Goal: Task Accomplishment & Management: Manage account settings

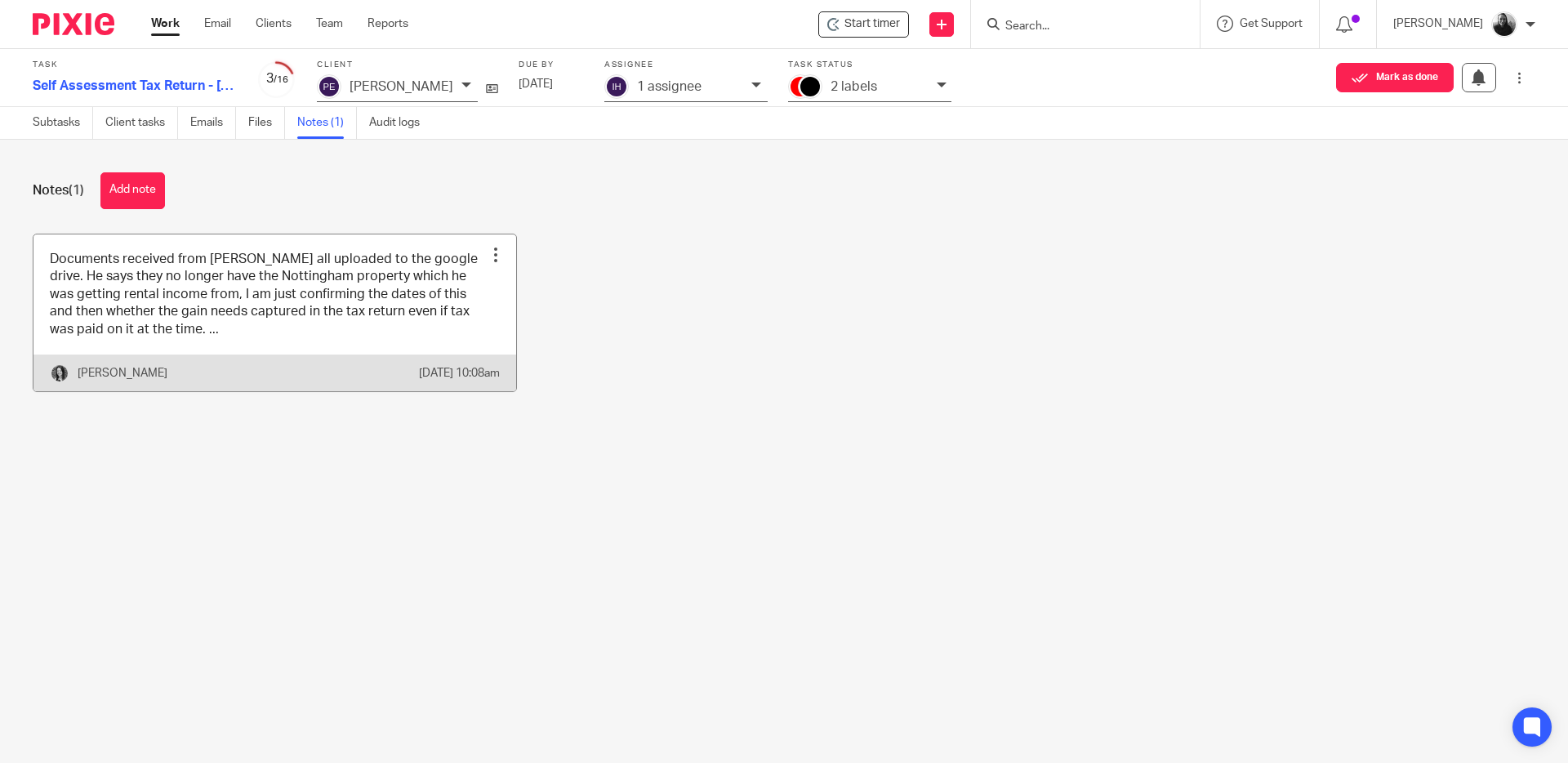
click at [236, 340] on link at bounding box center [275, 312] width 483 height 156
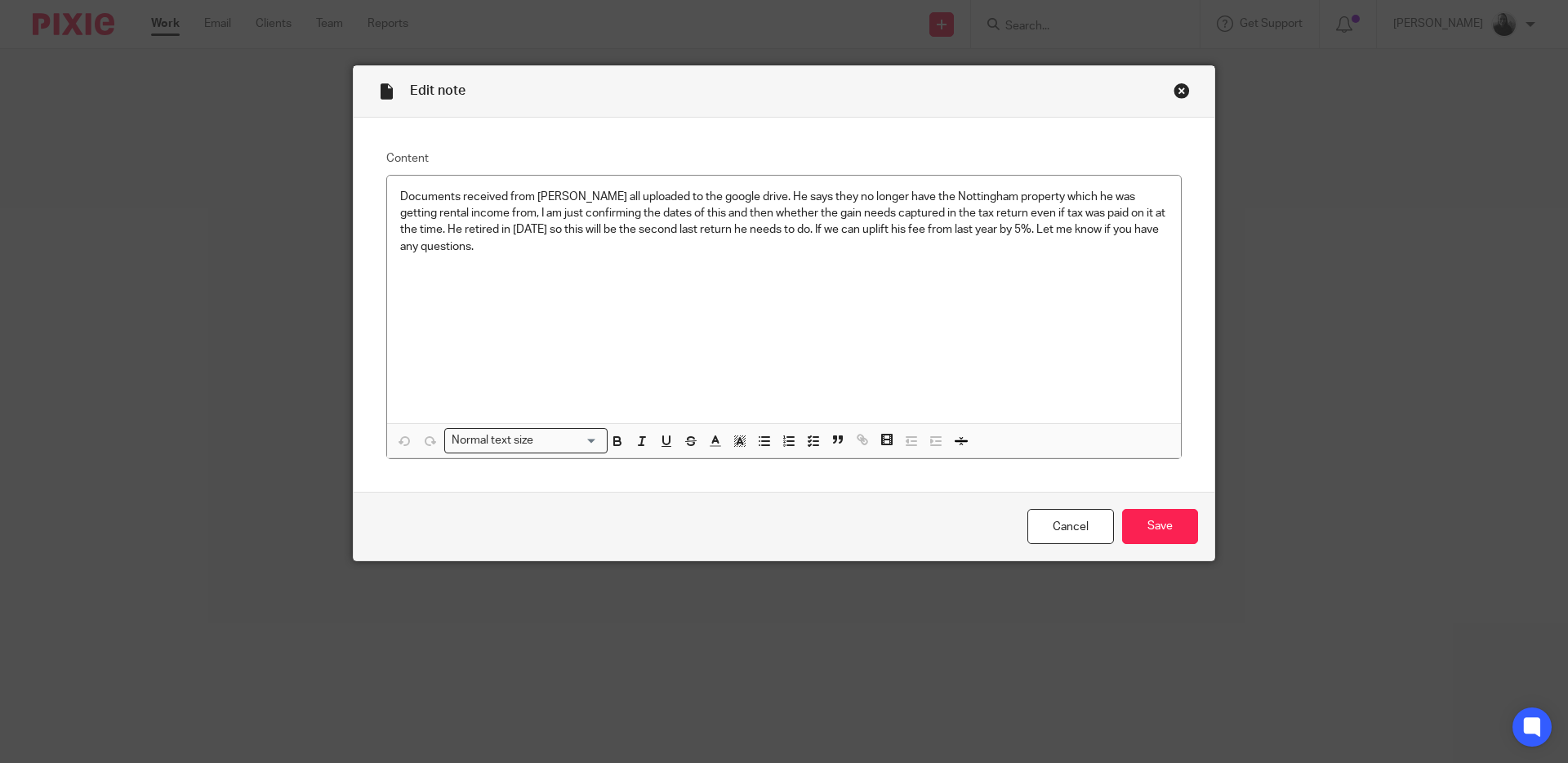
click at [1173, 89] on div "Close this dialog window" at bounding box center [1181, 90] width 16 height 16
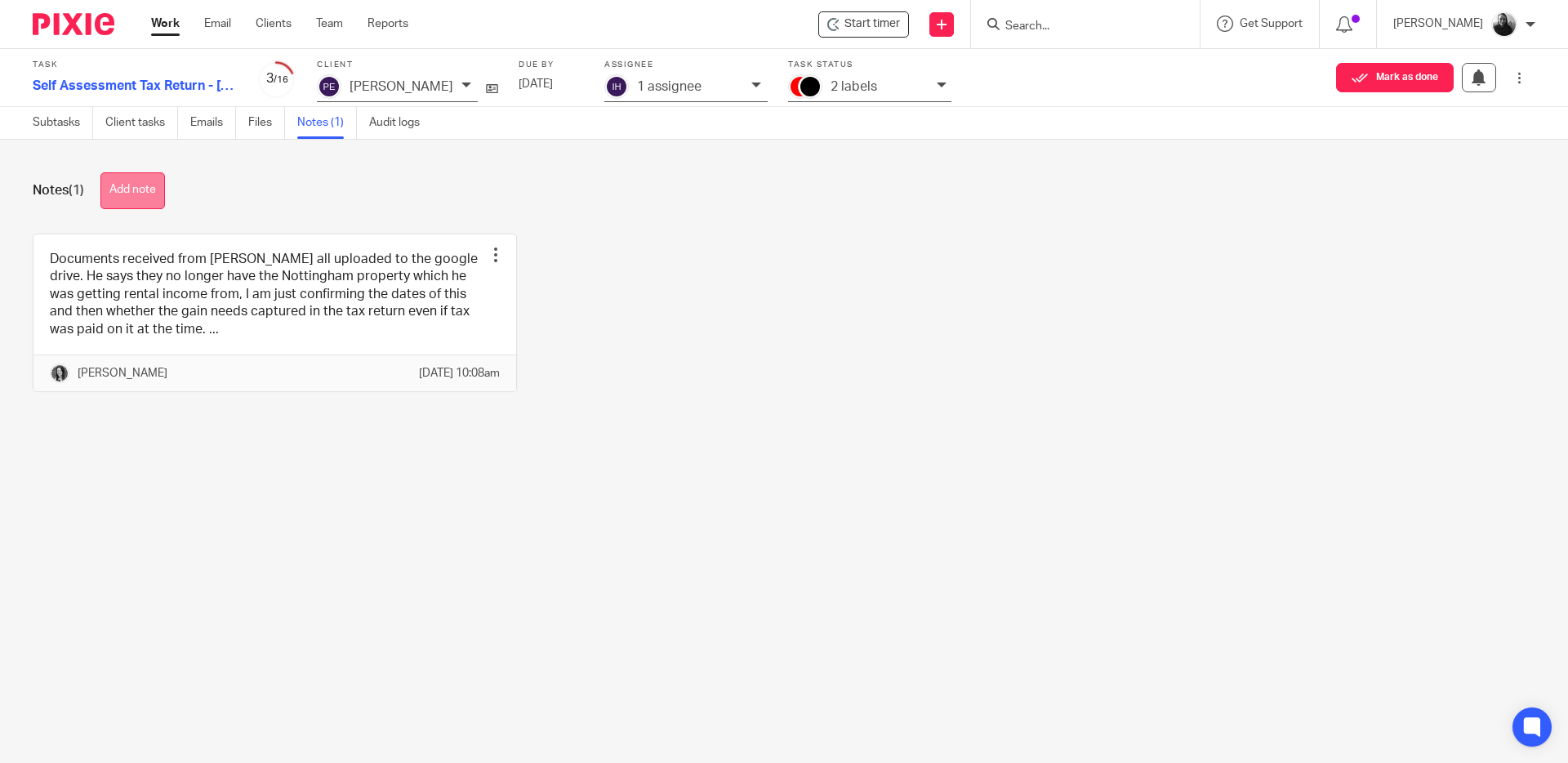
click at [146, 187] on button "Add note" at bounding box center [132, 191] width 64 height 37
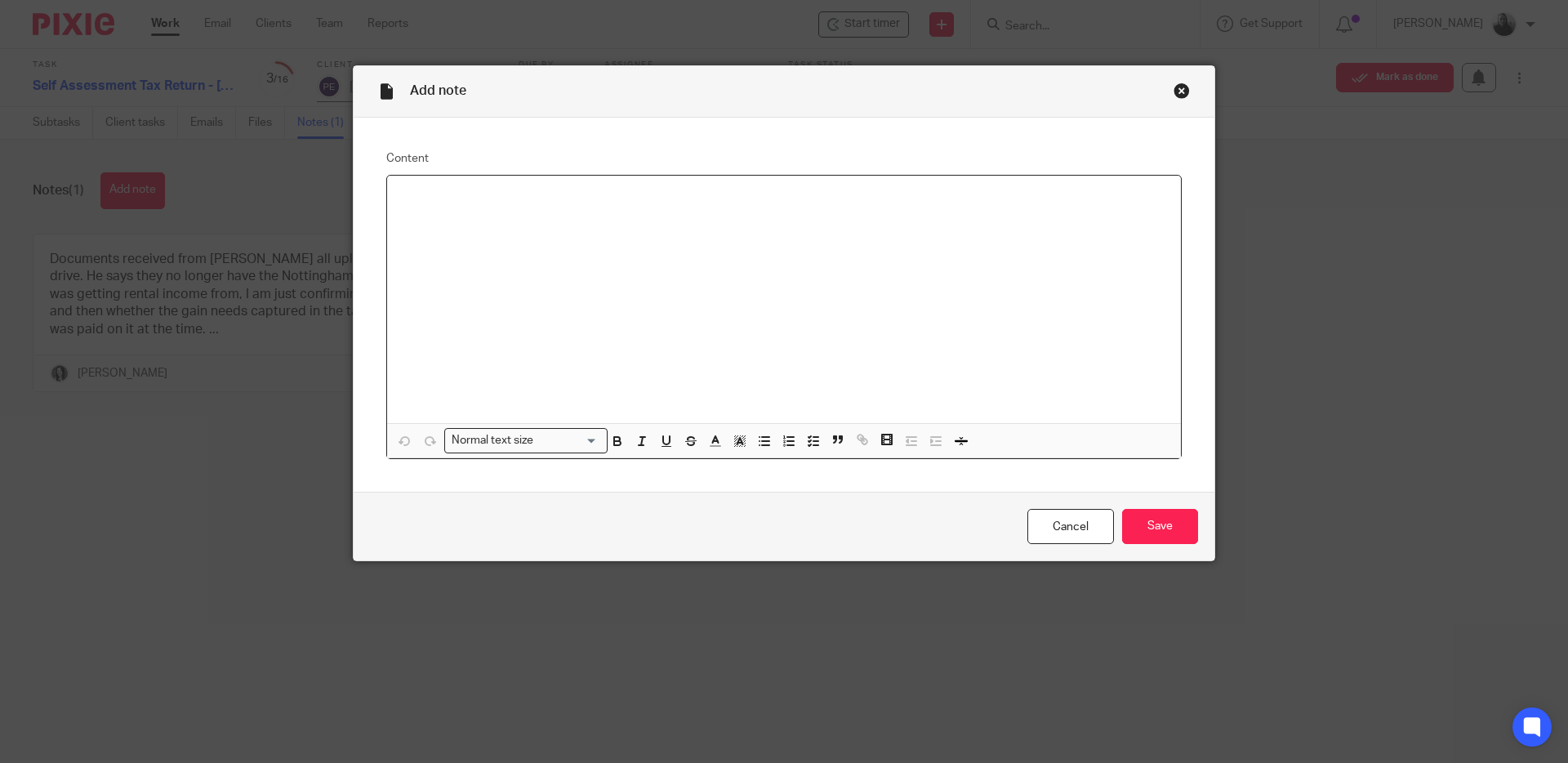
click at [466, 203] on p at bounding box center [784, 197] width 767 height 16
click at [1060, 533] on link "Cancel" at bounding box center [1071, 526] width 87 height 35
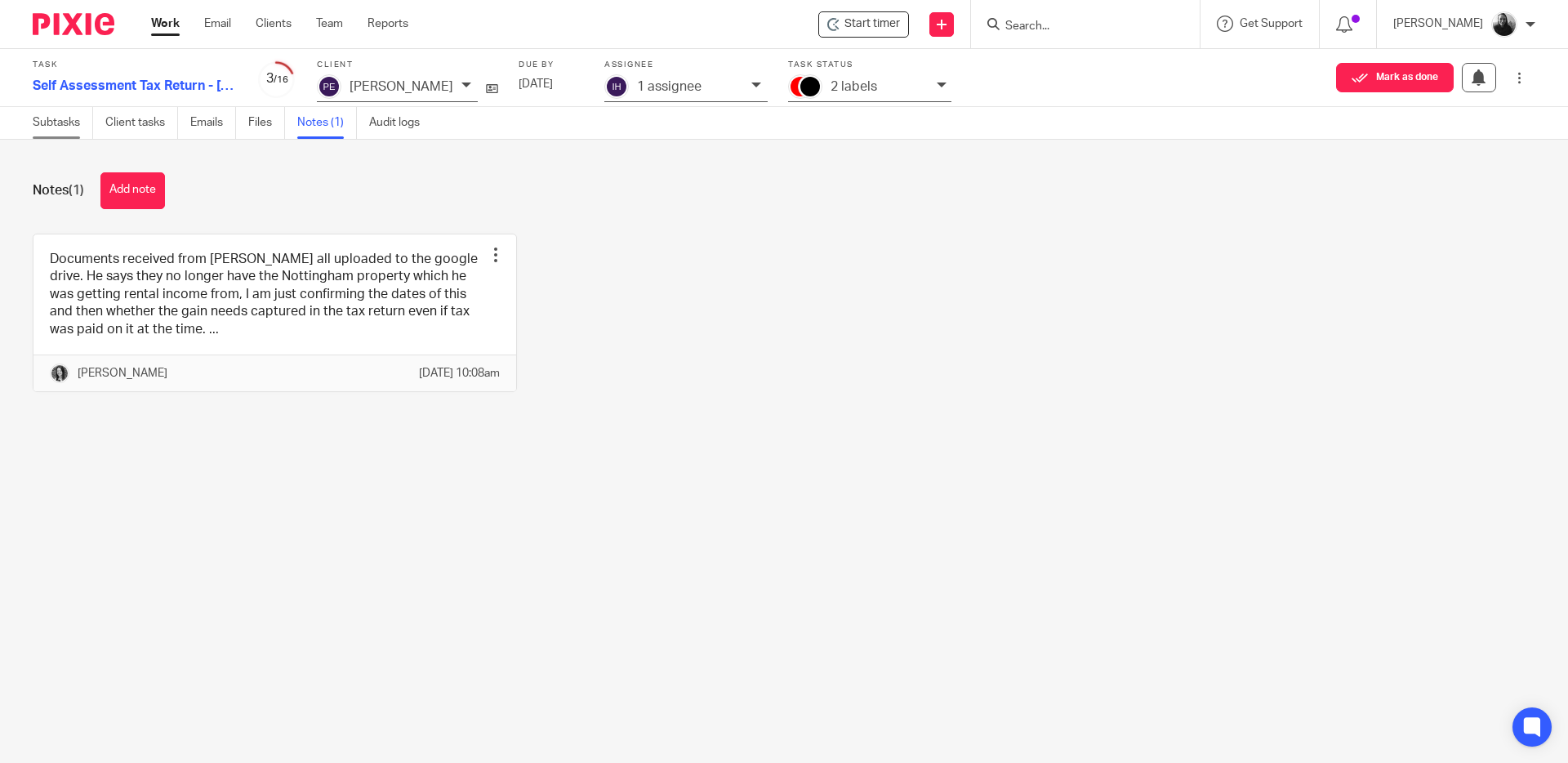
click at [69, 115] on link "Subtasks" at bounding box center [62, 122] width 61 height 32
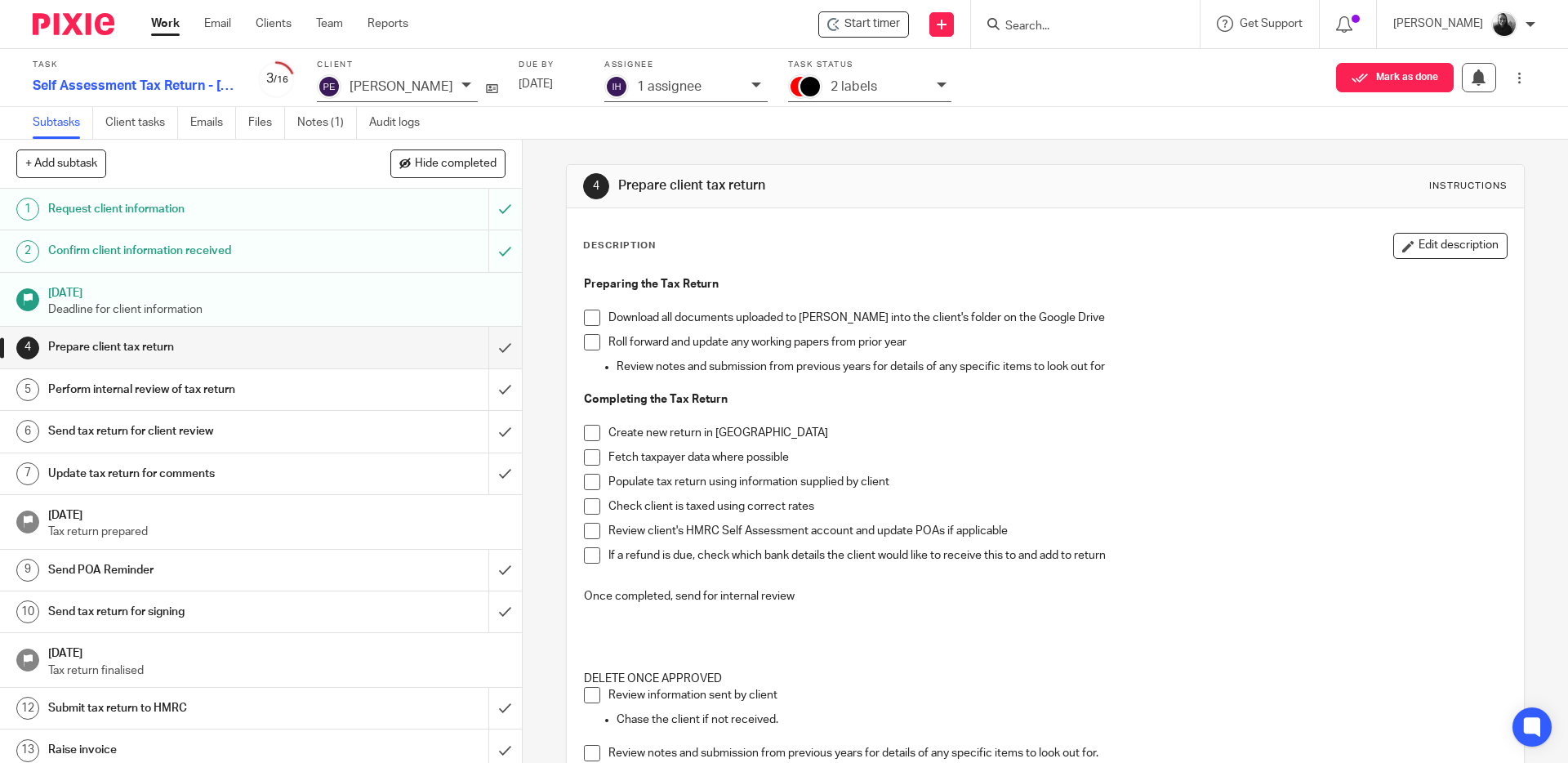
drag, startPoint x: 590, startPoint y: 312, endPoint x: 591, endPoint y: 320, distance: 8.1
click at [590, 312] on span at bounding box center [592, 317] width 16 height 16
click at [593, 335] on span at bounding box center [592, 343] width 16 height 16
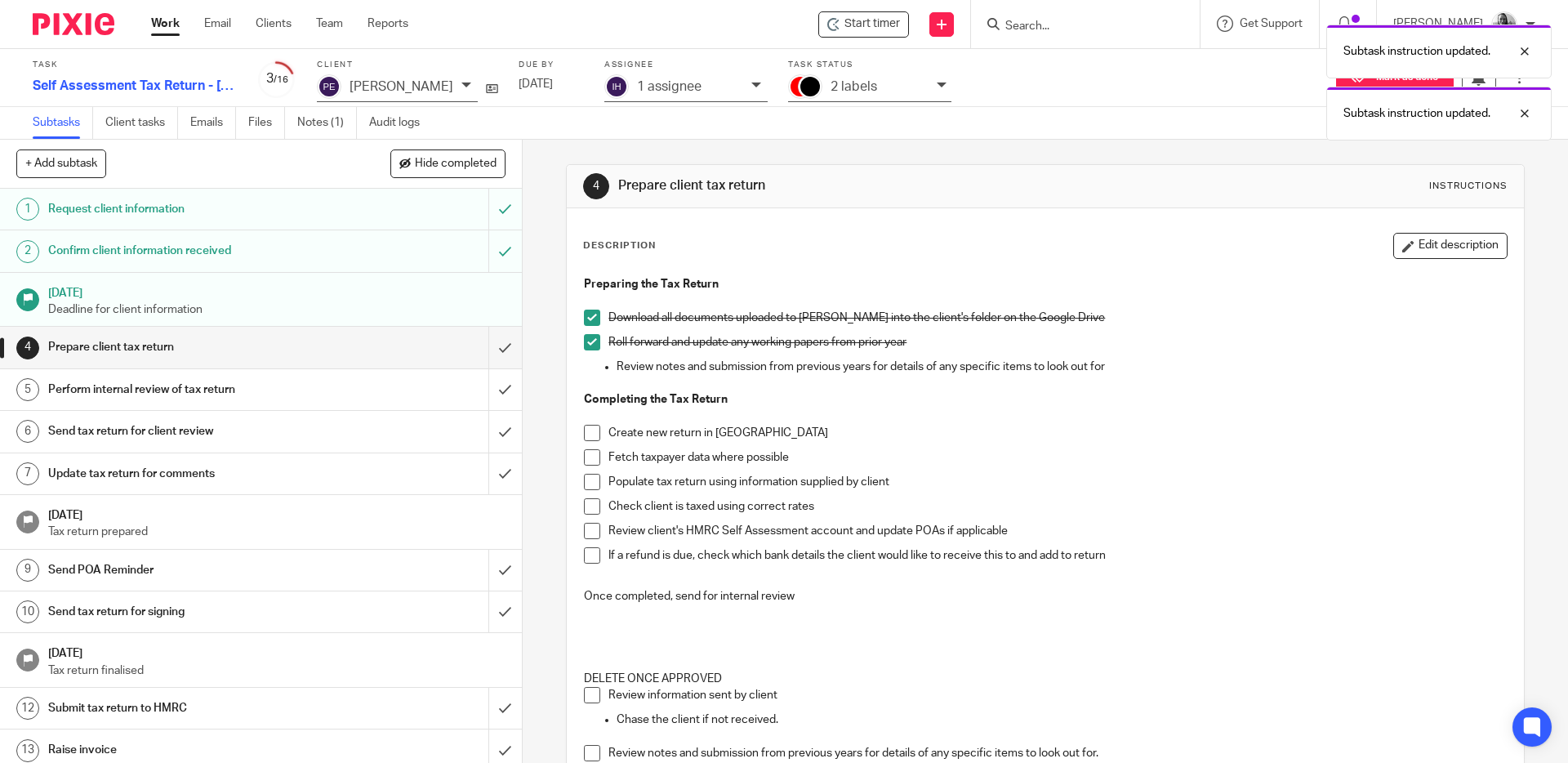
drag, startPoint x: 587, startPoint y: 428, endPoint x: 585, endPoint y: 446, distance: 18.1
click at [587, 428] on span at bounding box center [592, 433] width 16 height 16
click at [585, 460] on span at bounding box center [592, 457] width 16 height 16
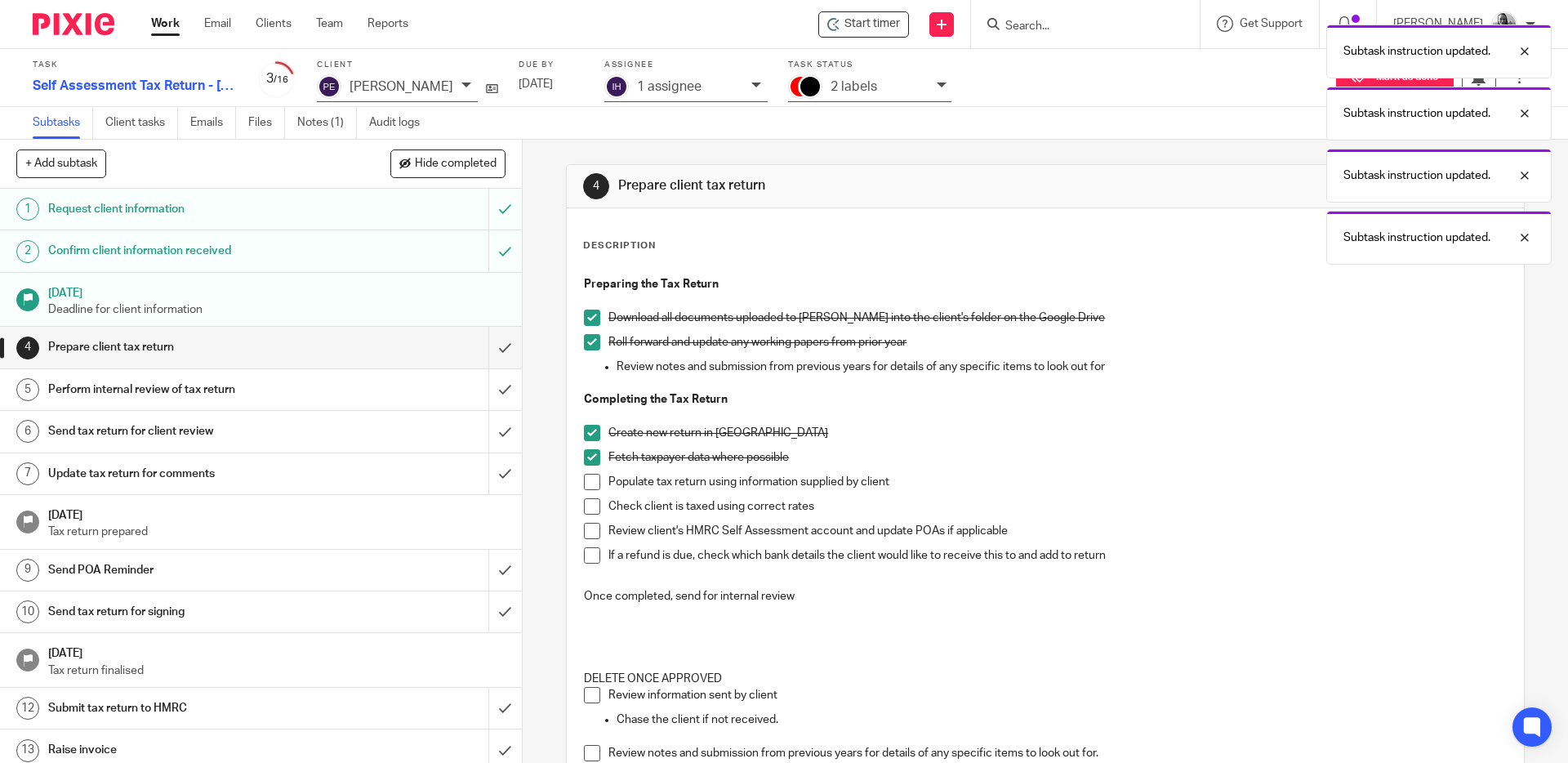
click at [591, 483] on span at bounding box center [592, 482] width 16 height 16
click at [587, 509] on span at bounding box center [592, 506] width 16 height 16
click at [587, 523] on span at bounding box center [592, 531] width 16 height 16
click at [587, 554] on span at bounding box center [592, 555] width 16 height 16
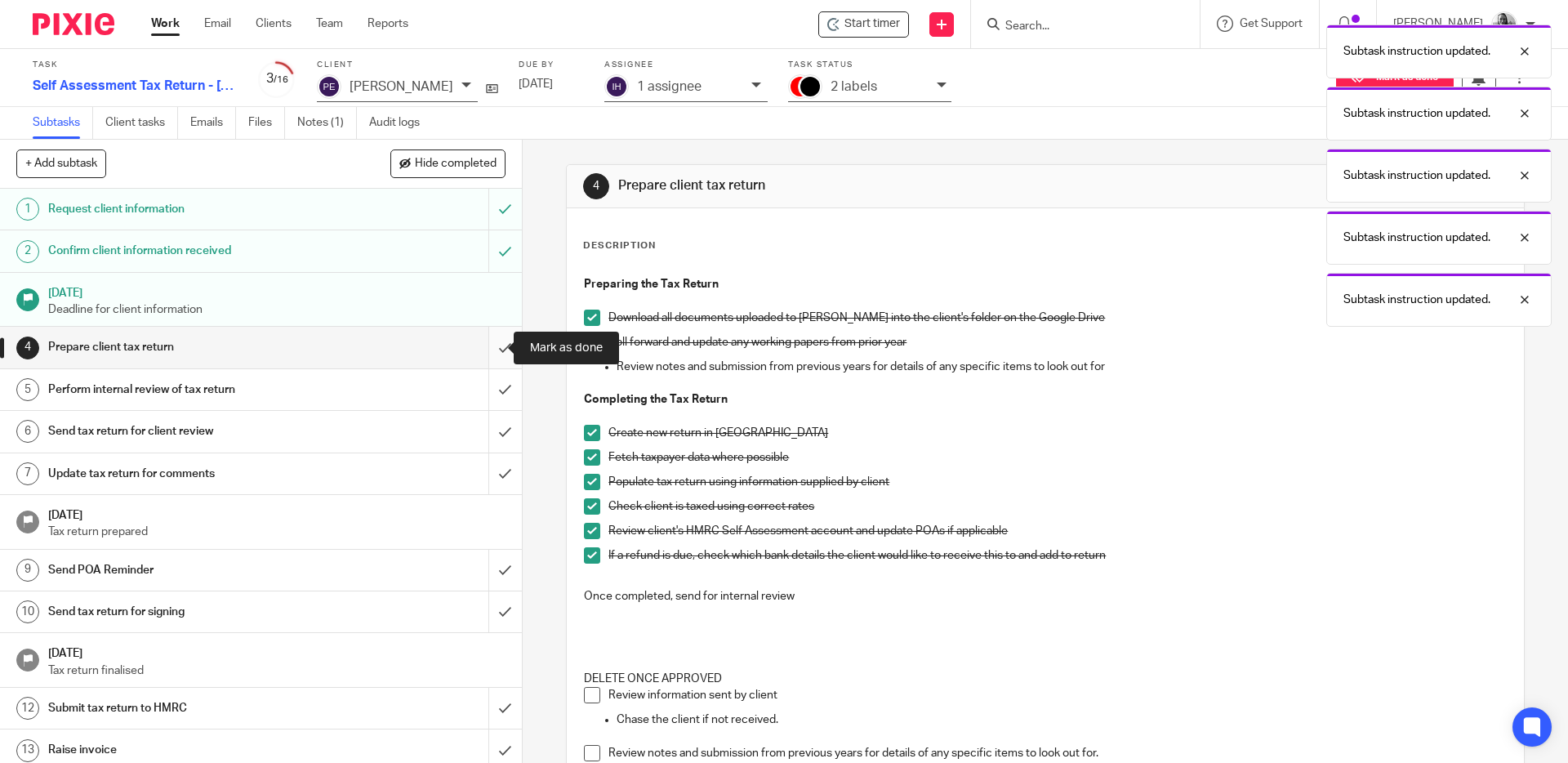
click at [490, 347] on input "submit" at bounding box center [260, 346] width 521 height 41
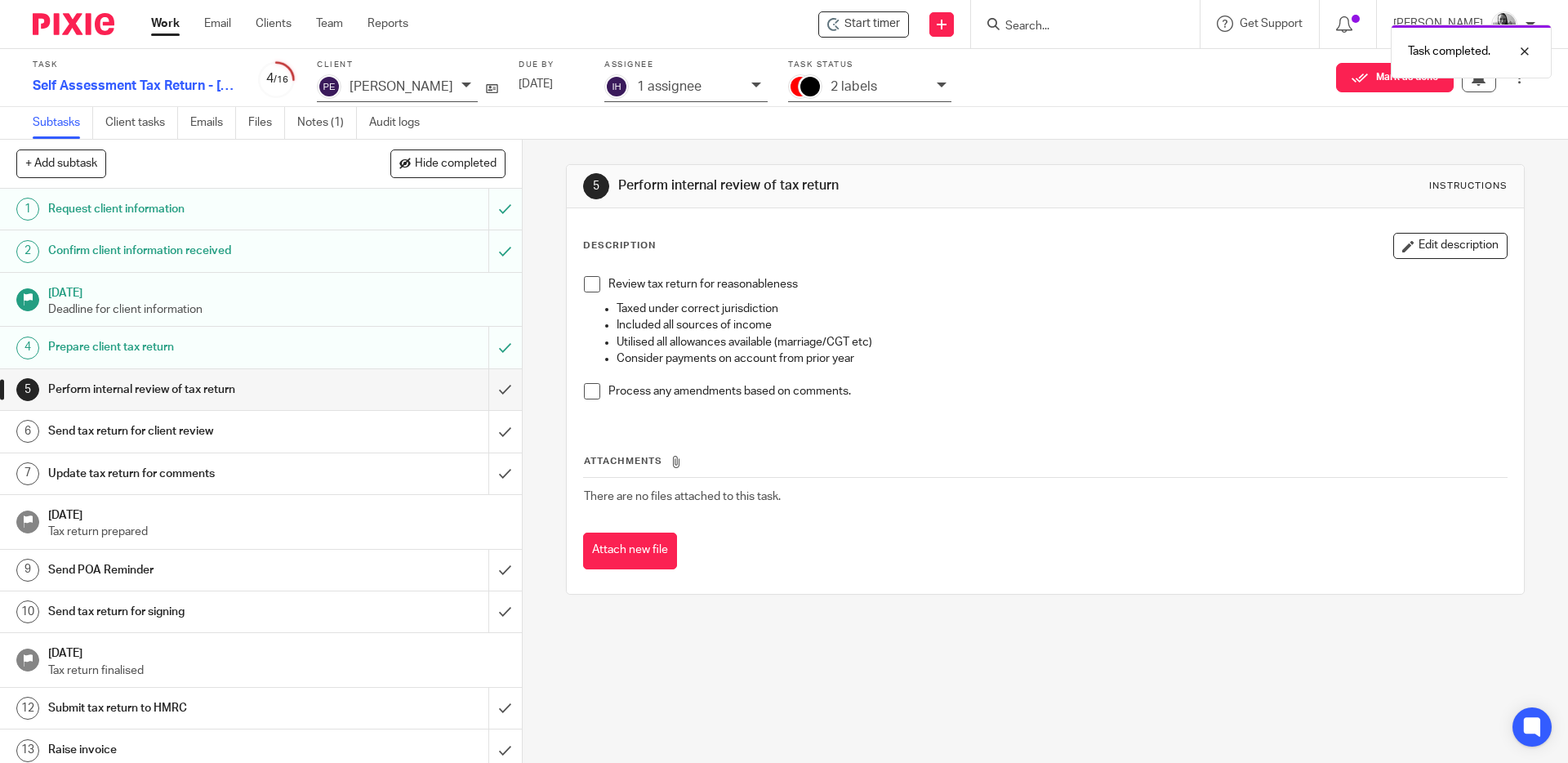
click at [751, 84] on icon at bounding box center [756, 85] width 10 height 10
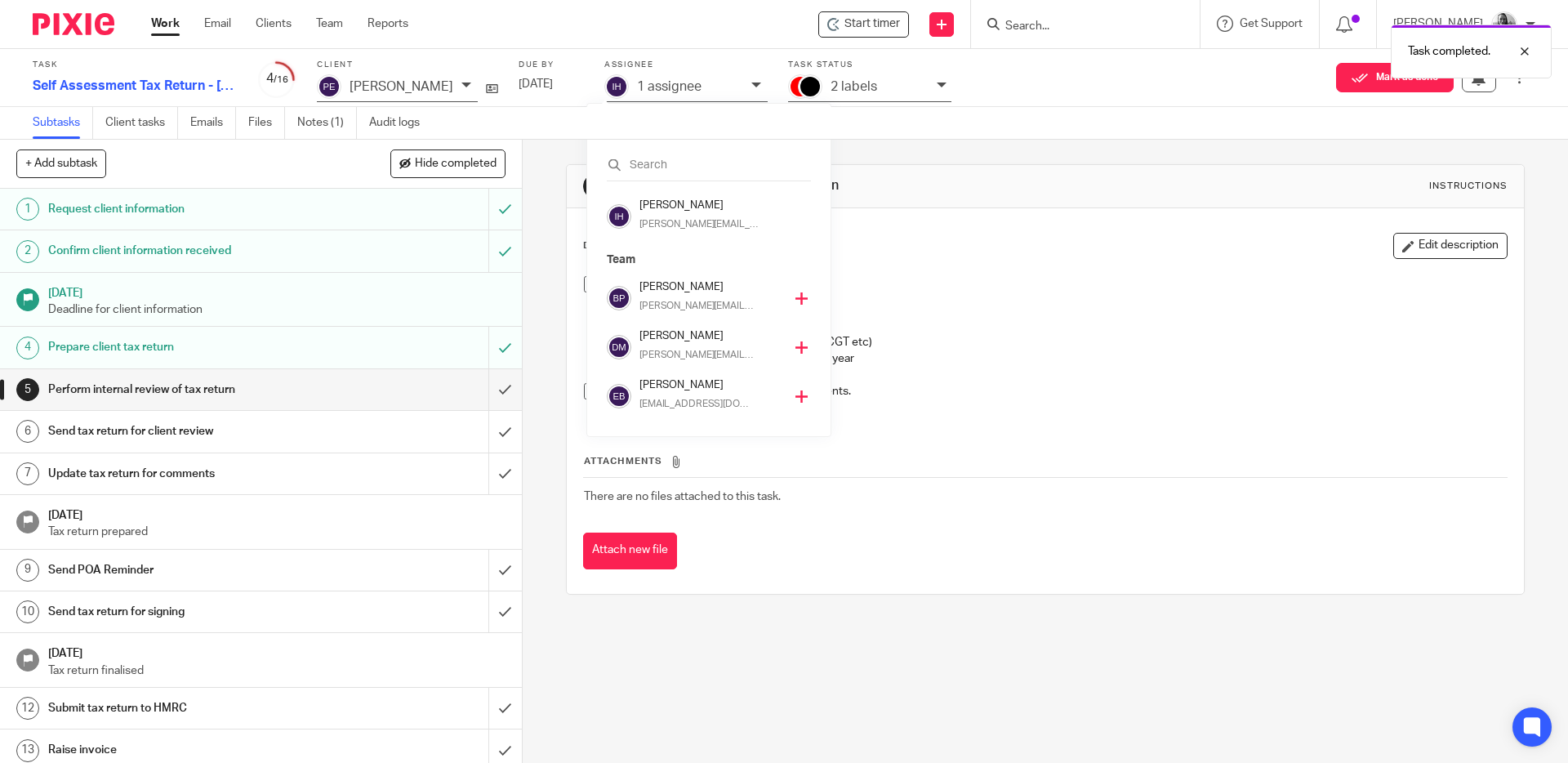
click at [795, 297] on icon at bounding box center [802, 298] width 13 height 13
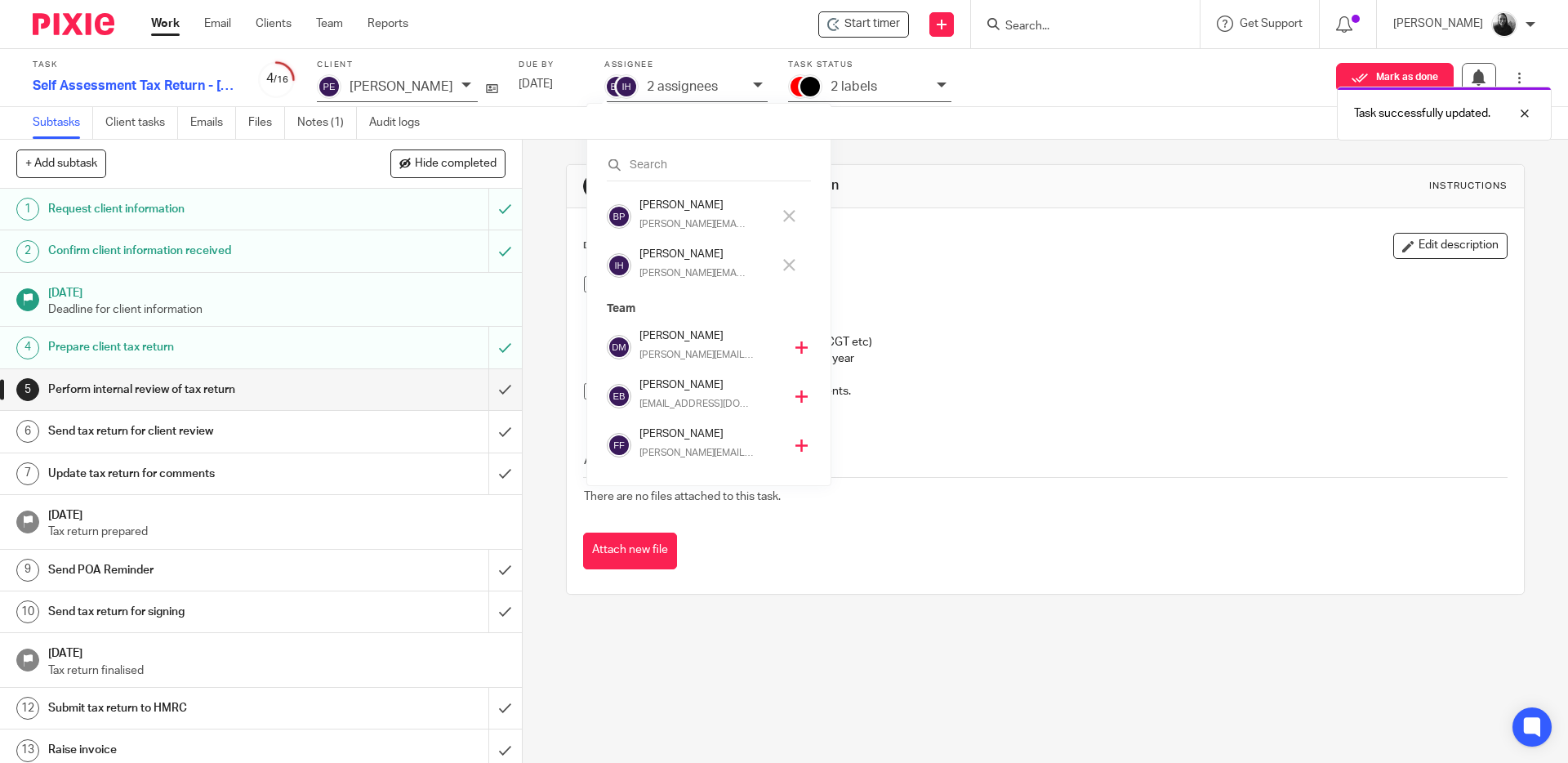
click at [791, 263] on icon at bounding box center [789, 265] width 13 height 13
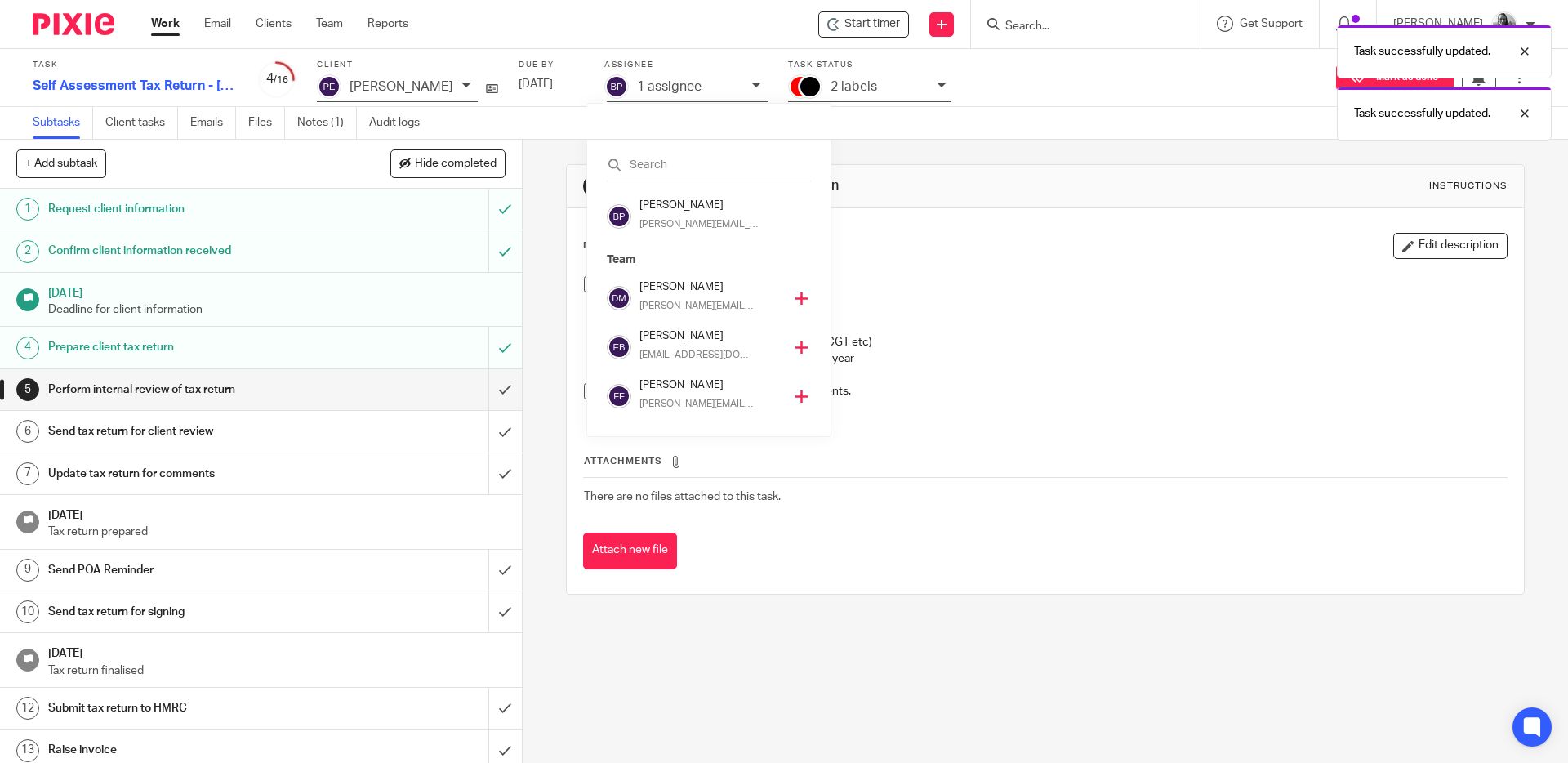
click at [922, 83] on div "Task successfully updated. Task successfully updated." at bounding box center [1167, 78] width 767 height 124
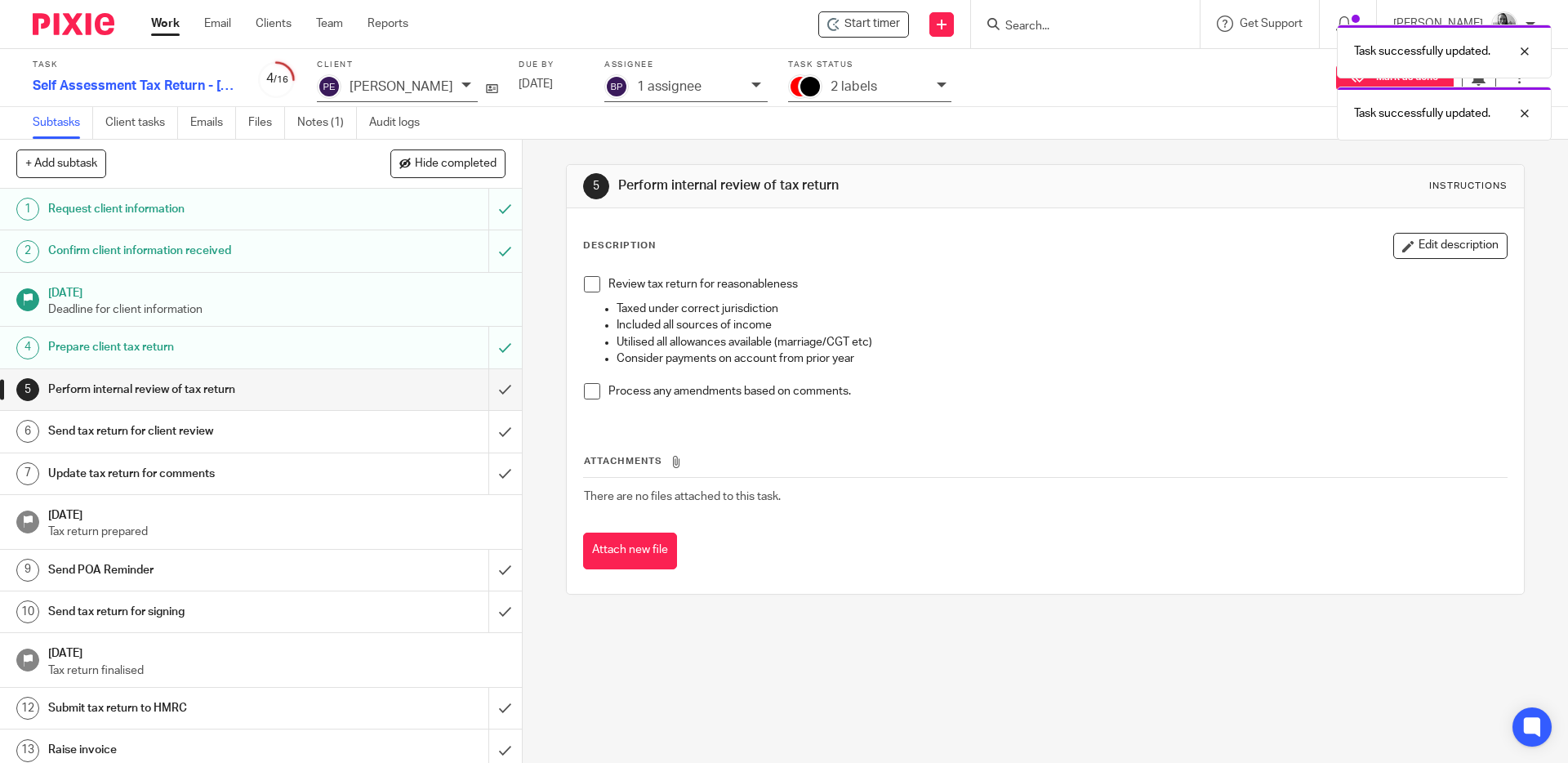
click at [924, 88] on div "Task successfully updated. Task successfully updated." at bounding box center [1167, 78] width 767 height 124
click at [936, 88] on icon at bounding box center [941, 85] width 10 height 10
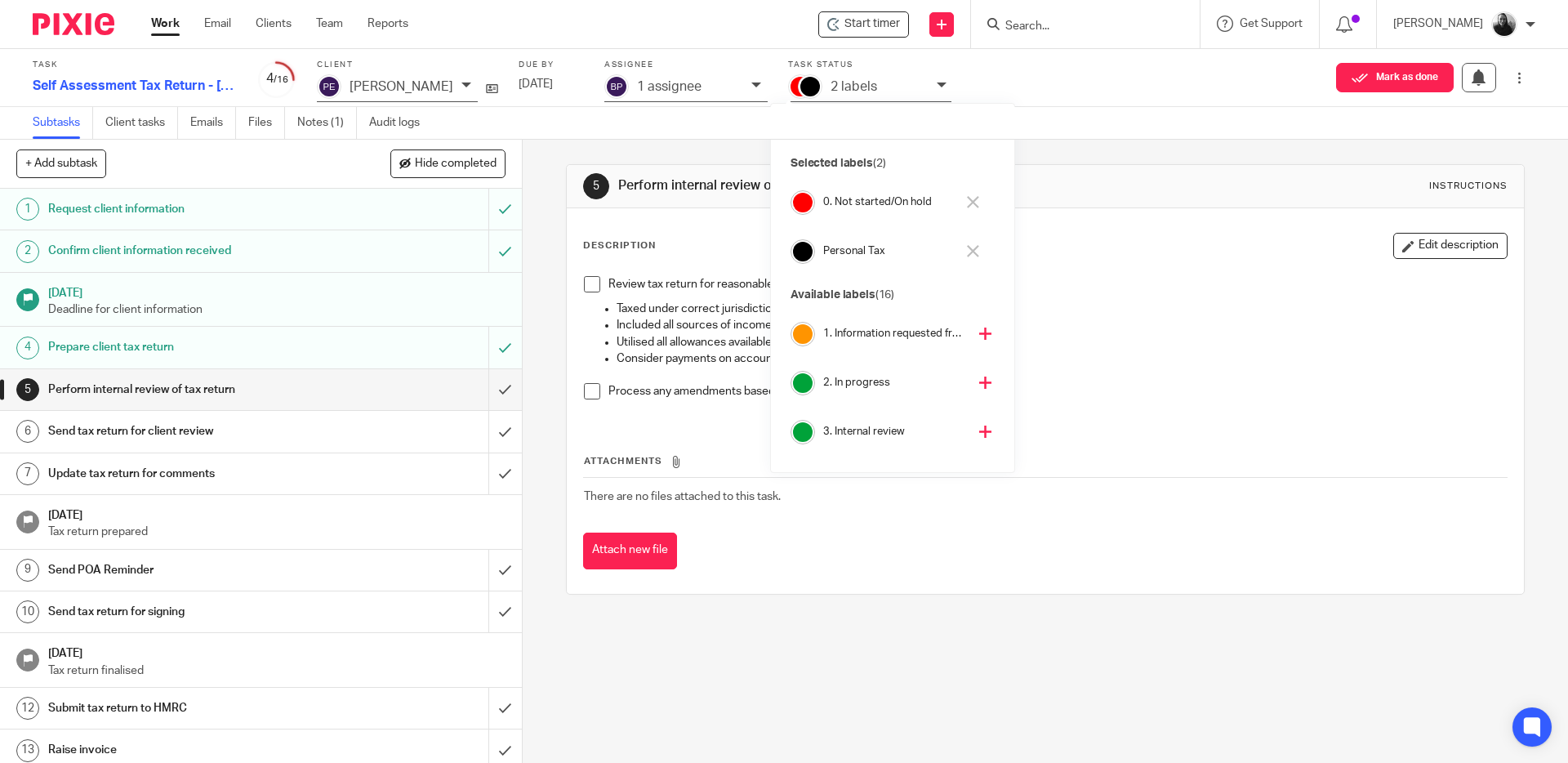
click at [979, 434] on icon at bounding box center [985, 432] width 13 height 13
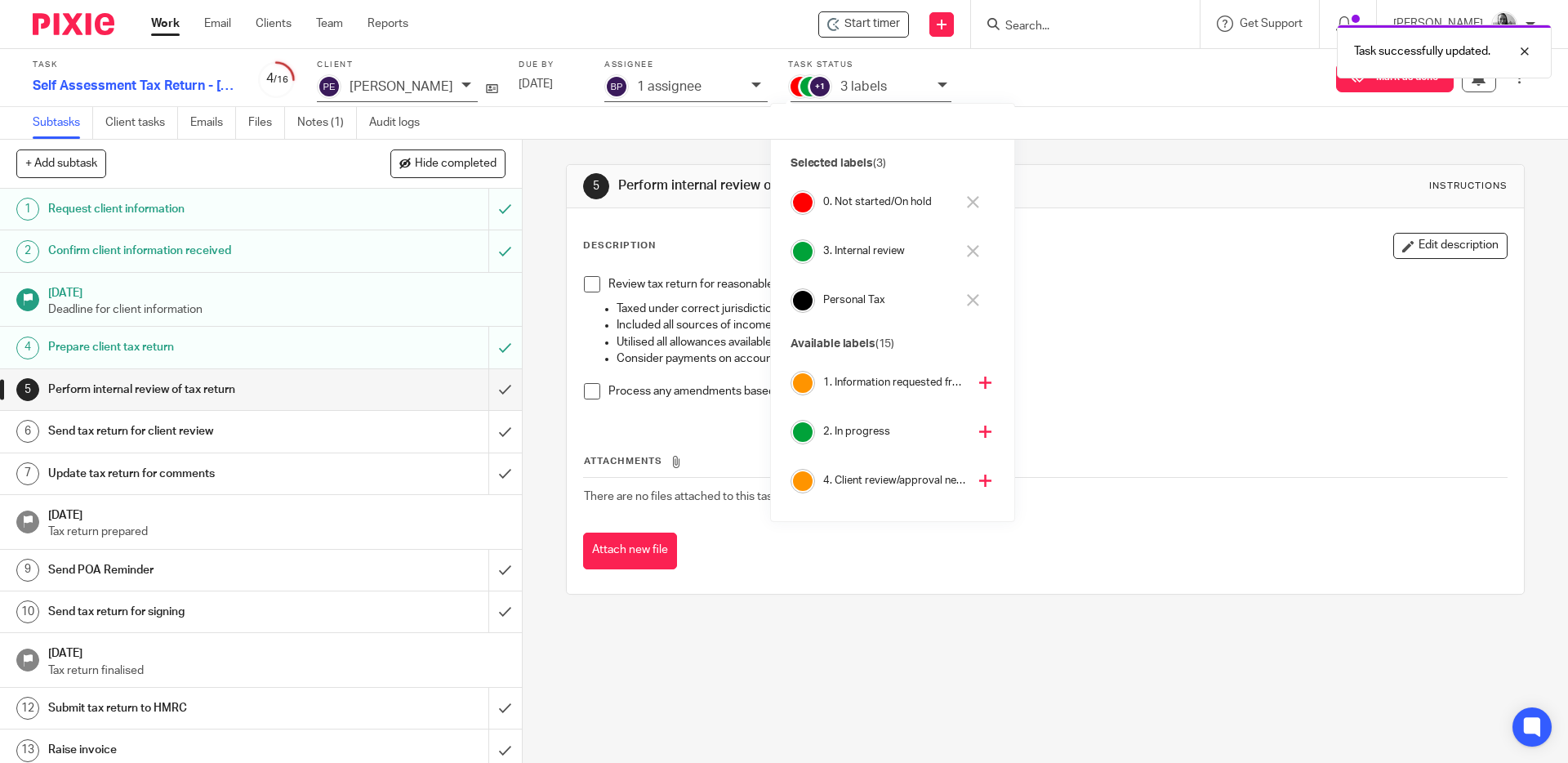
click at [976, 203] on icon at bounding box center [973, 203] width 13 height 13
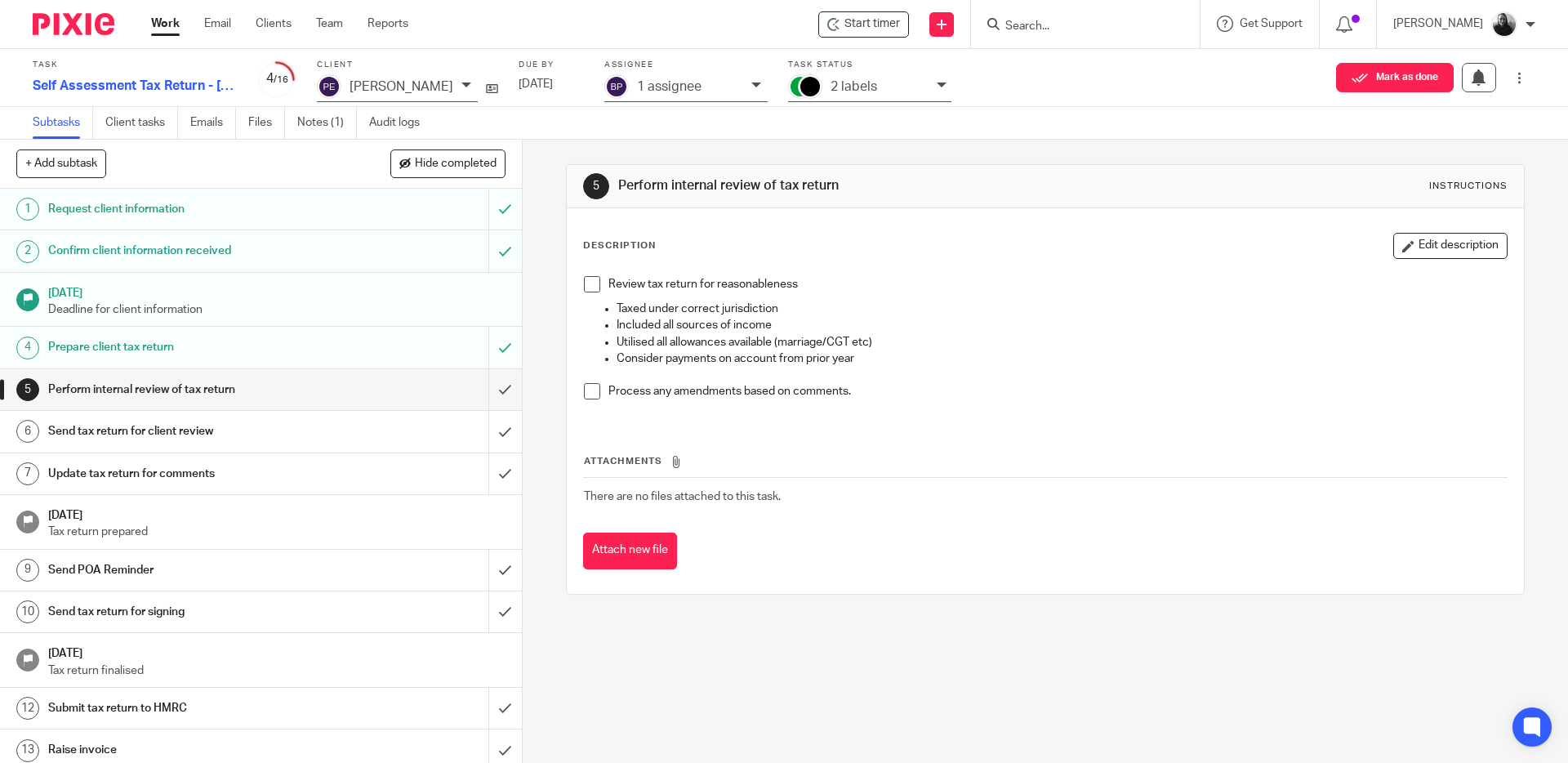
click at [63, 17] on img at bounding box center [73, 24] width 81 height 22
